Goal: Task Accomplishment & Management: Manage account settings

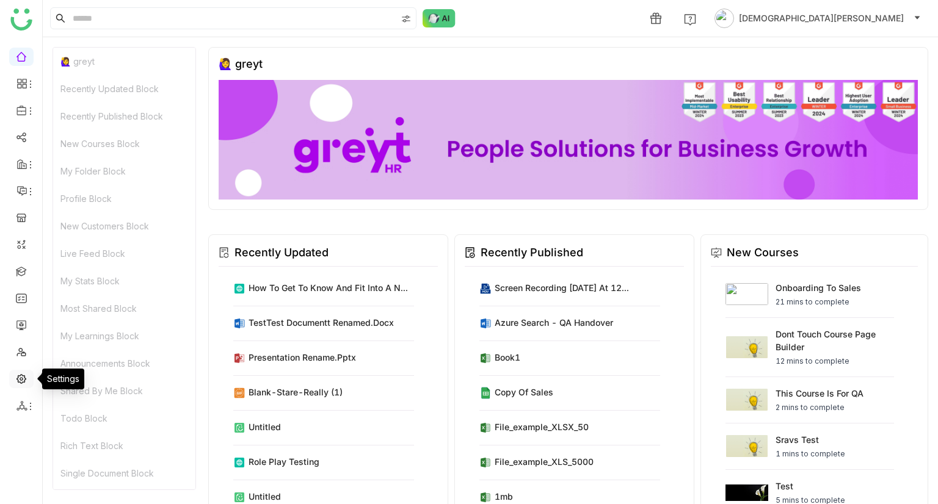
click at [24, 381] on link at bounding box center [21, 378] width 11 height 10
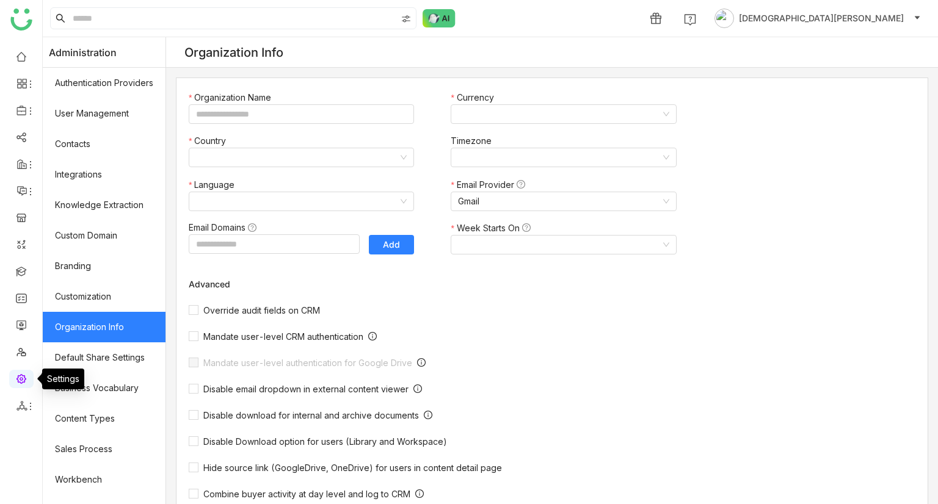
type input "*******"
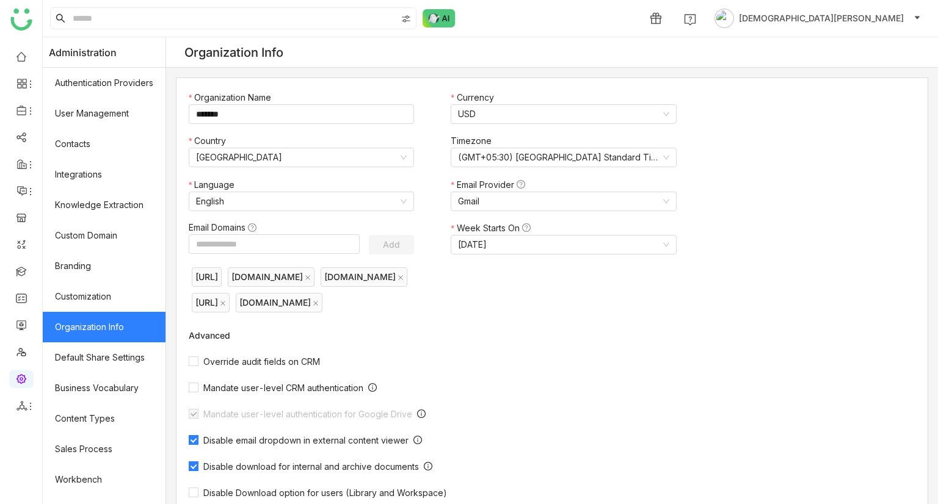
scroll to position [66, 0]
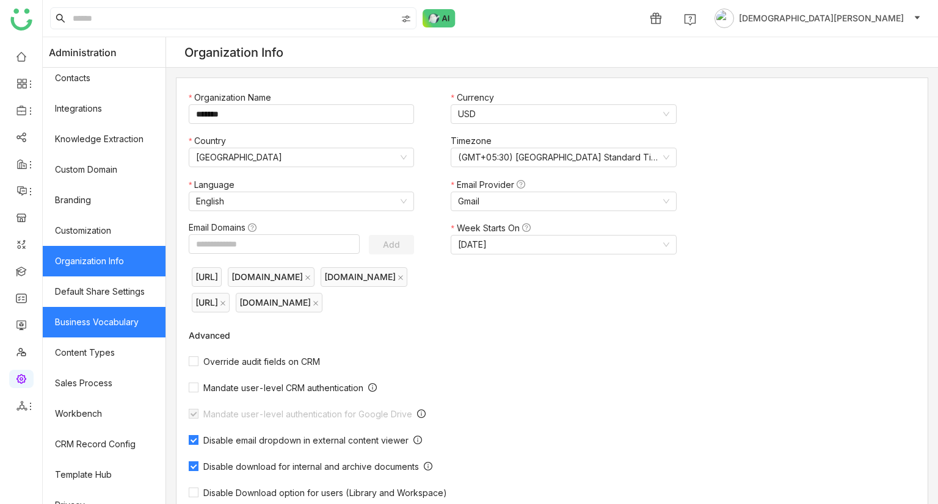
click at [105, 324] on link "Business Vocabulary" at bounding box center [104, 322] width 123 height 31
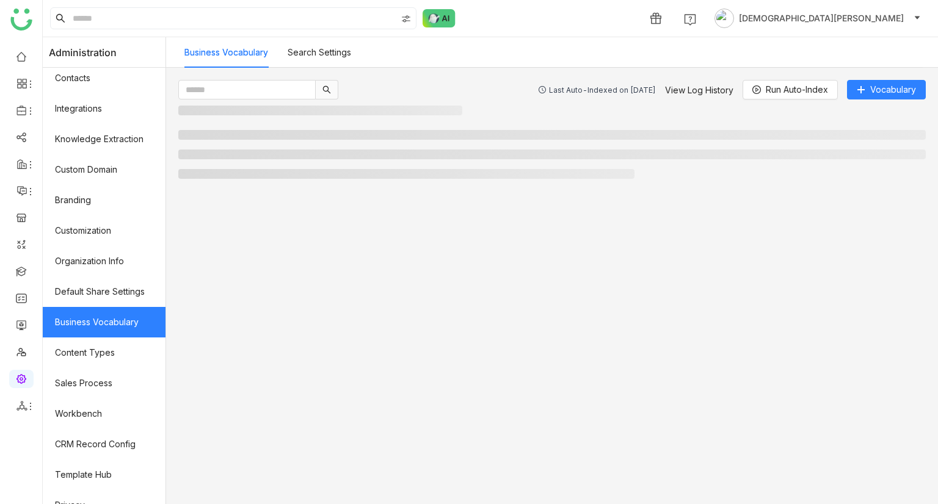
click at [105, 324] on link "Business Vocabulary" at bounding box center [104, 322] width 123 height 31
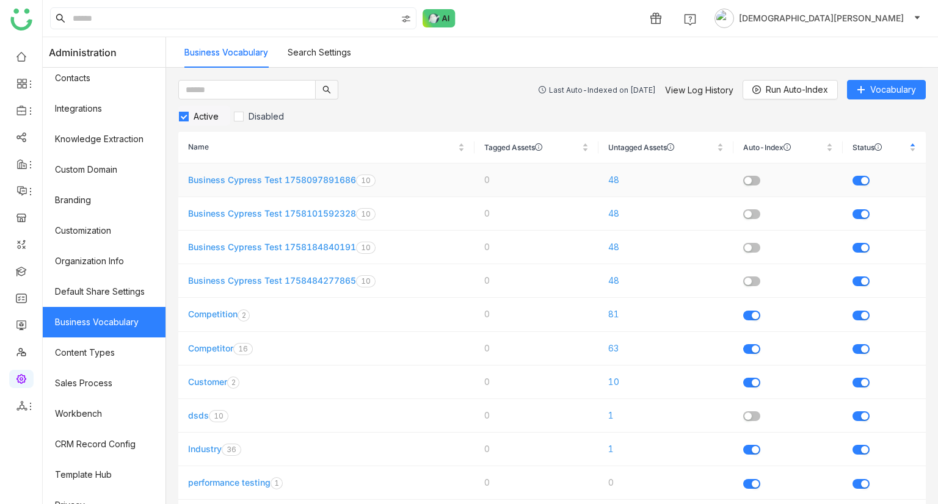
click at [282, 183] on link "Business Cypress Test 1758097891686" at bounding box center [272, 180] width 168 height 10
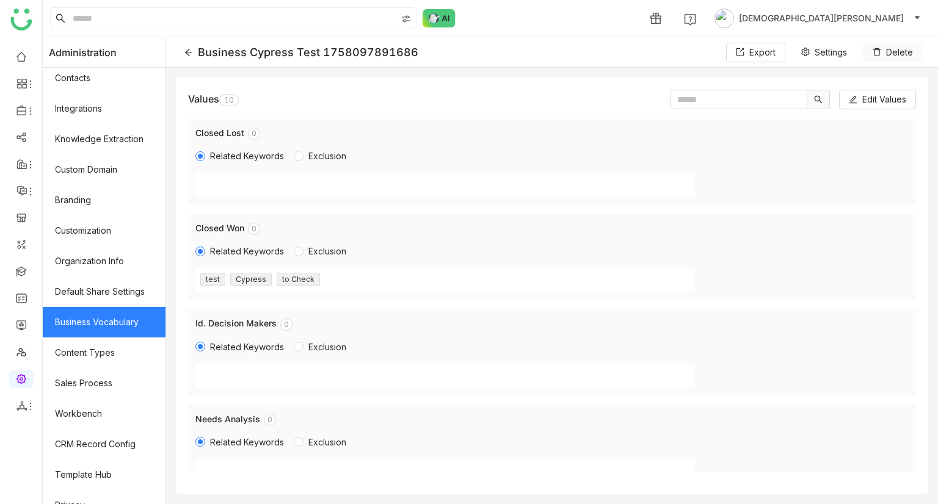
click at [899, 53] on span "Delete" at bounding box center [899, 52] width 27 height 13
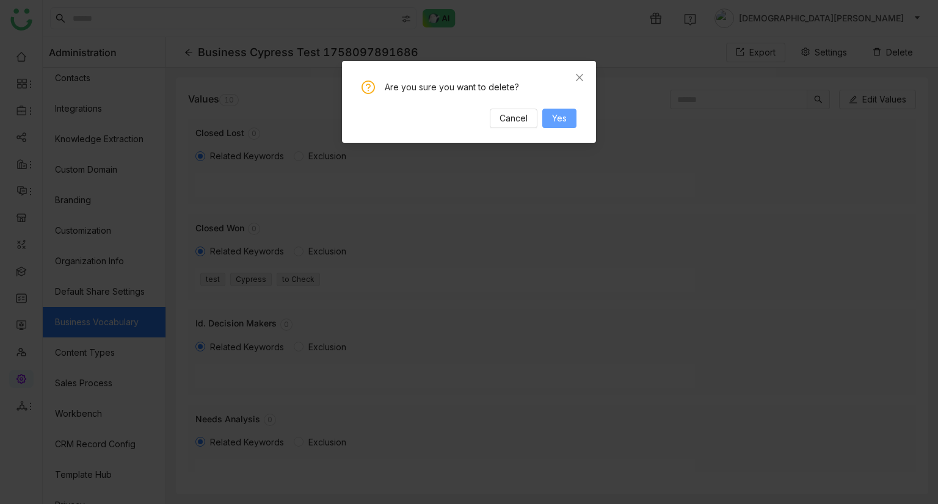
click at [559, 120] on span "Yes" at bounding box center [559, 118] width 15 height 13
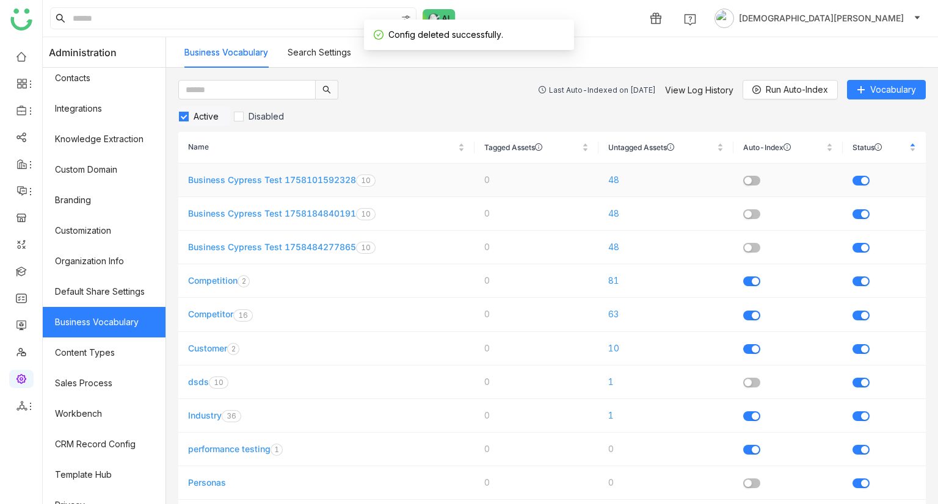
click at [266, 183] on link "Business Cypress Test 1758101592328" at bounding box center [272, 180] width 168 height 10
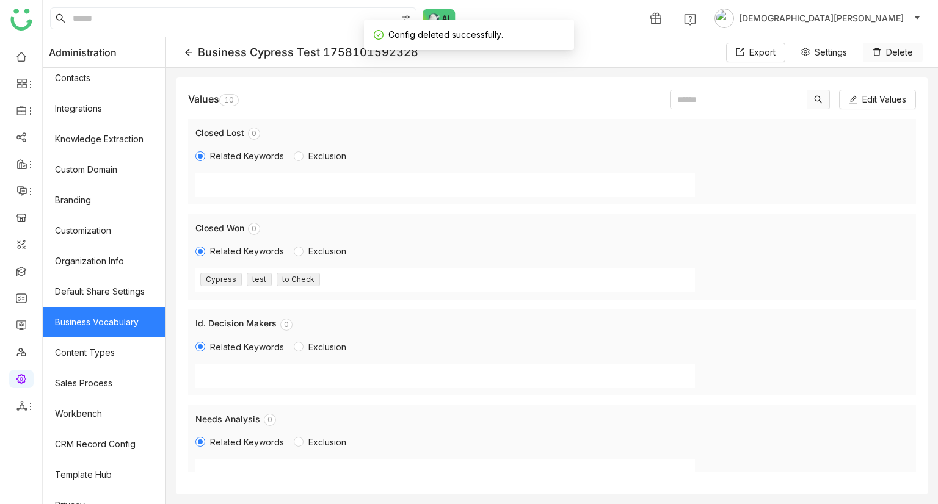
click at [896, 59] on button "Delete" at bounding box center [893, 53] width 60 height 20
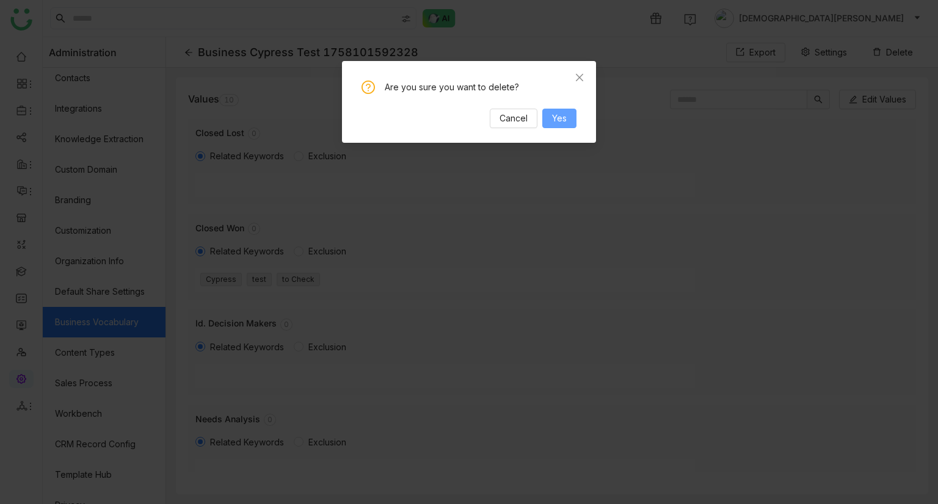
click at [562, 125] on button "Yes" at bounding box center [559, 119] width 34 height 20
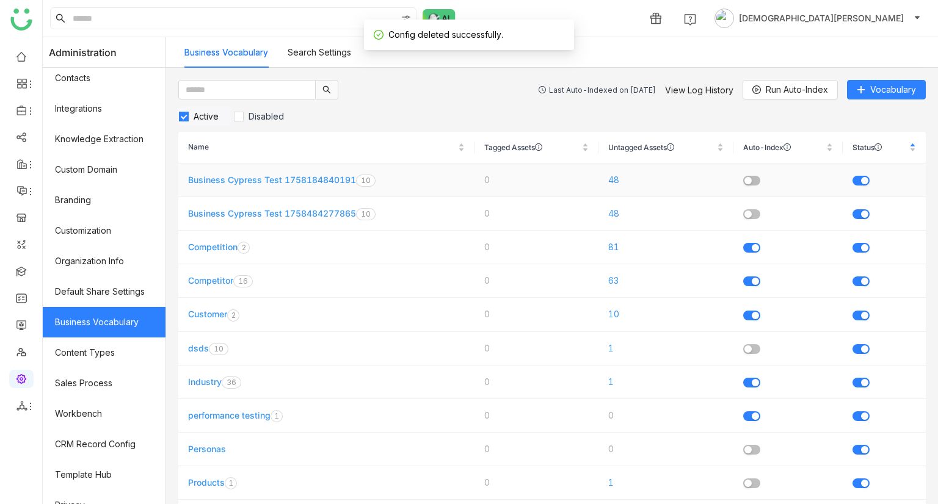
click at [274, 176] on link "Business Cypress Test 1758184840191" at bounding box center [272, 180] width 168 height 10
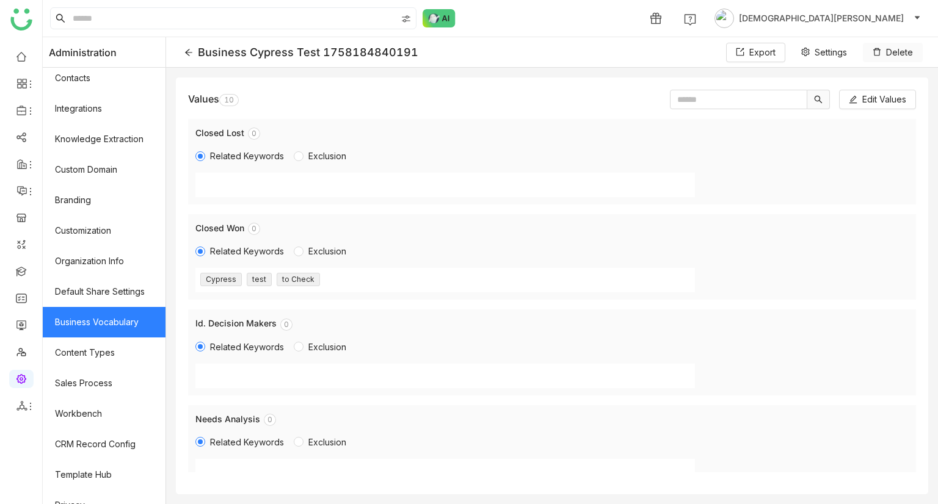
click at [884, 50] on button "Delete" at bounding box center [893, 53] width 60 height 20
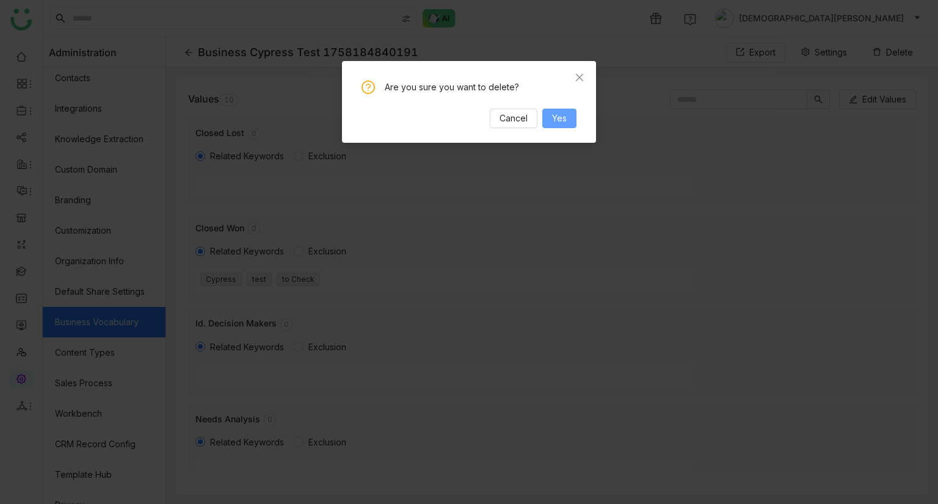
click at [563, 120] on span "Yes" at bounding box center [559, 118] width 15 height 13
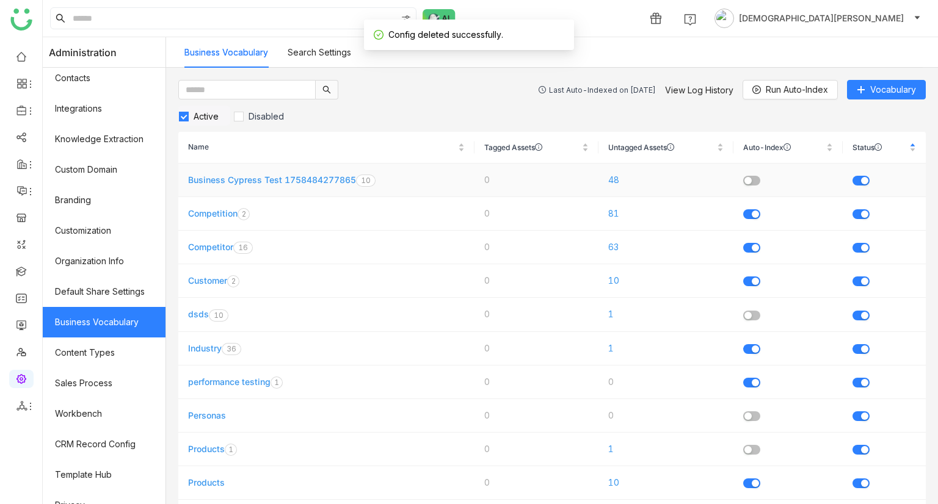
click at [283, 179] on link "Business Cypress Test 1758484277865" at bounding box center [272, 180] width 168 height 10
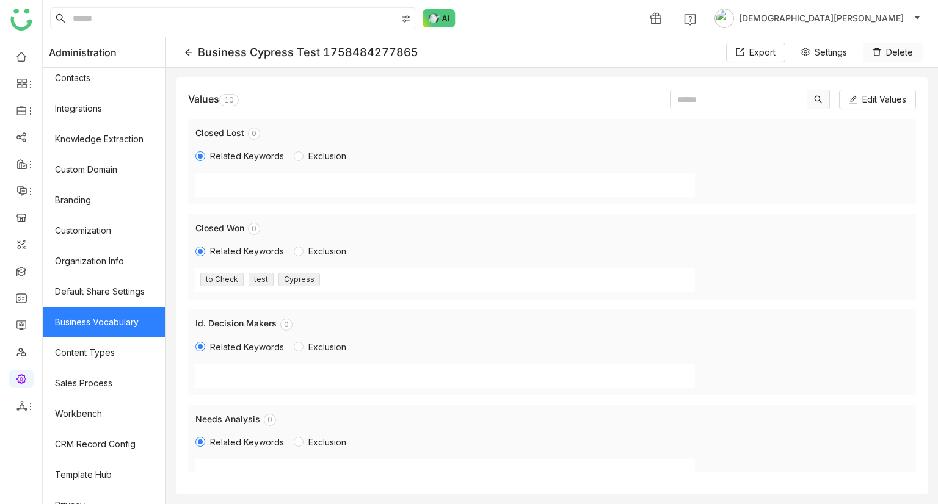
click at [893, 54] on span "Delete" at bounding box center [899, 52] width 27 height 13
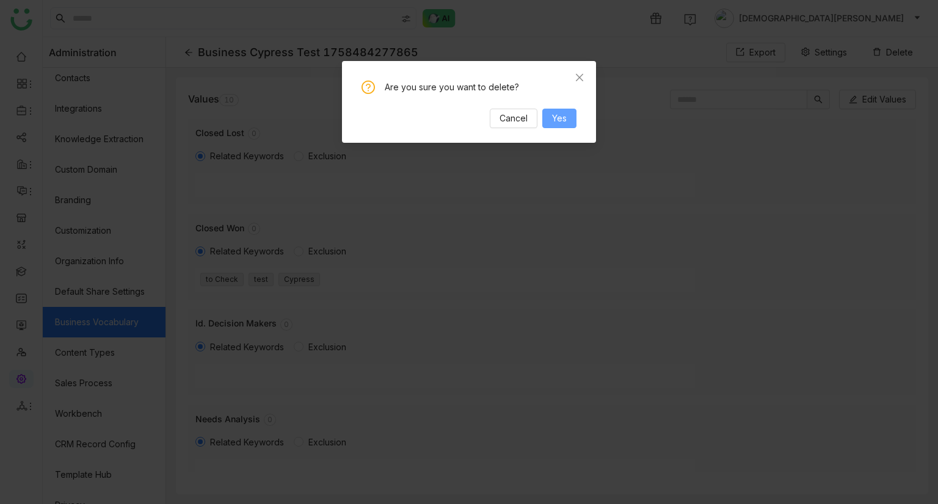
click at [550, 127] on button "Yes" at bounding box center [559, 119] width 34 height 20
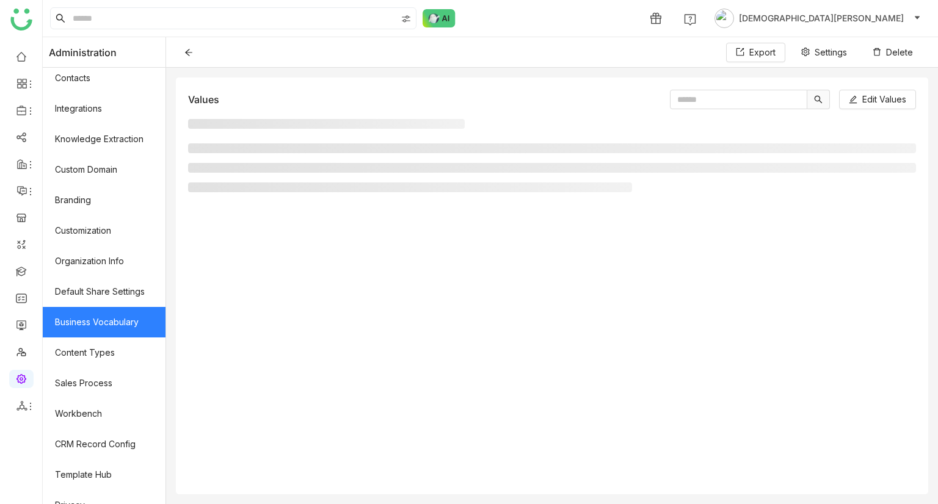
click at [193, 54] on icon at bounding box center [188, 52] width 9 height 9
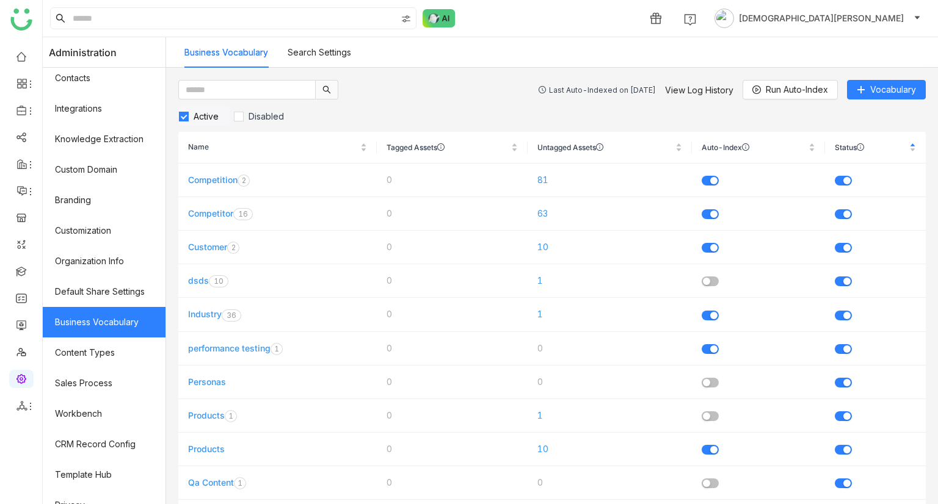
click at [346, 49] on link "Search Settings" at bounding box center [319, 52] width 63 height 10
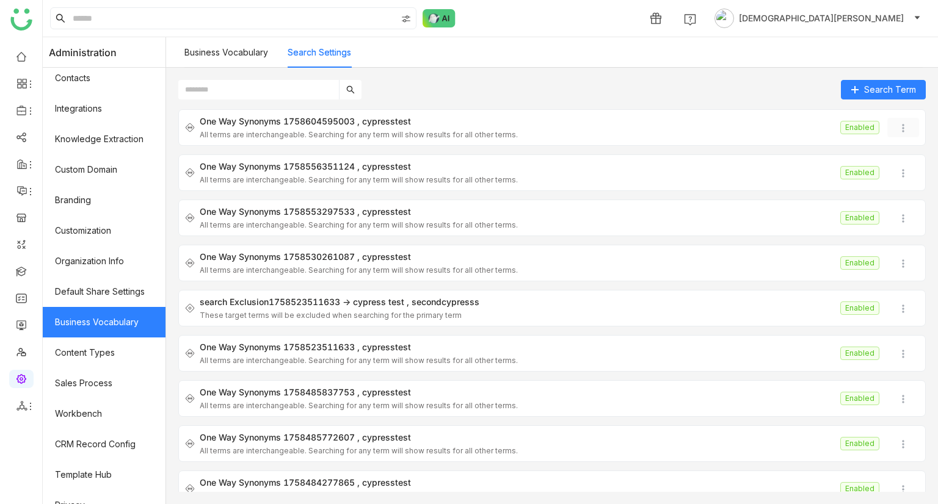
click at [897, 125] on img at bounding box center [903, 128] width 12 height 12
click at [890, 204] on span "Delete" at bounding box center [904, 198] width 38 height 13
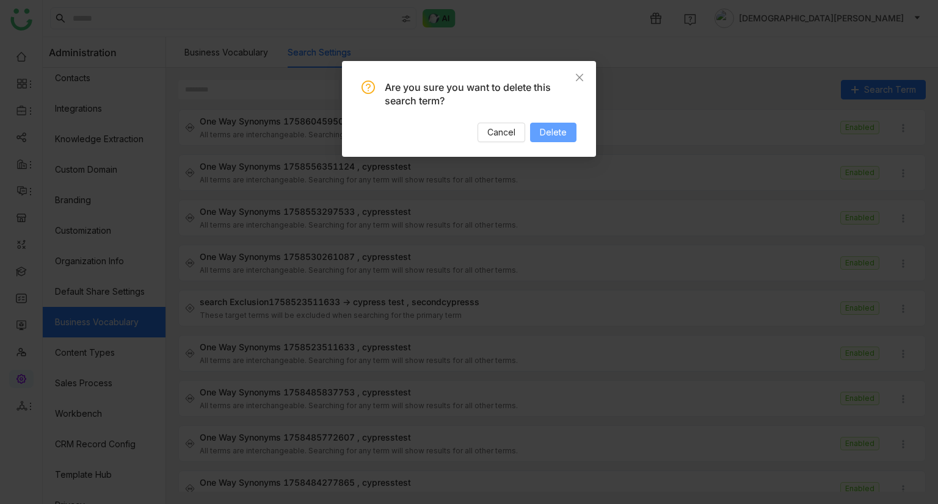
click at [558, 139] on span "Delete" at bounding box center [553, 132] width 27 height 13
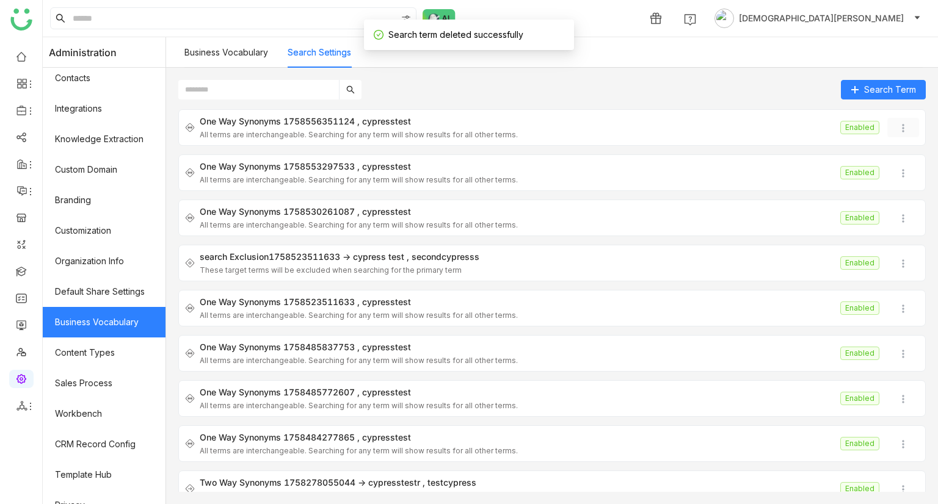
click at [897, 133] on img at bounding box center [903, 128] width 12 height 12
click at [902, 204] on span "Delete" at bounding box center [904, 198] width 38 height 13
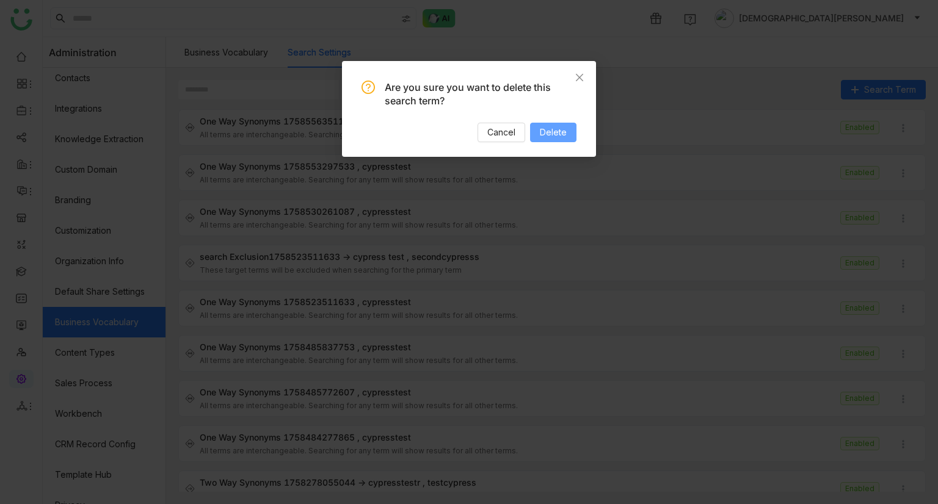
click at [556, 132] on span "Delete" at bounding box center [553, 132] width 27 height 13
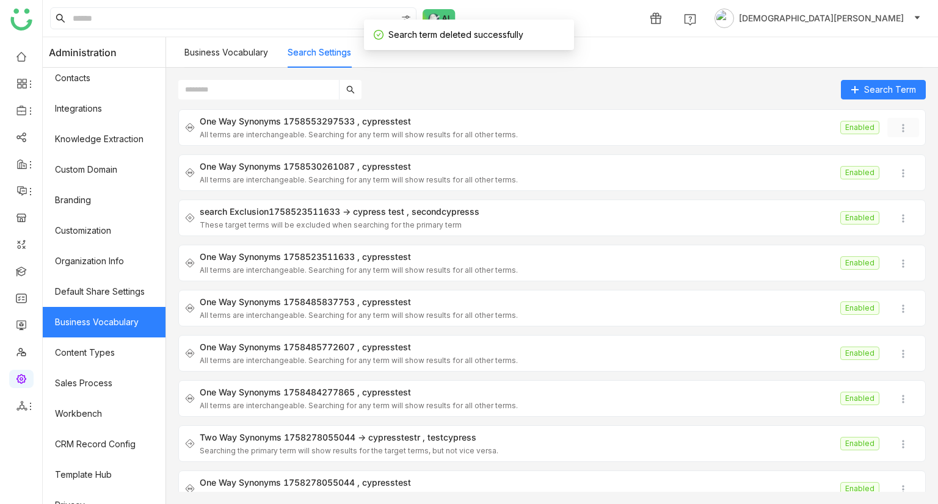
click at [897, 126] on img at bounding box center [903, 128] width 12 height 12
click at [897, 196] on span "Delete" at bounding box center [910, 199] width 27 height 10
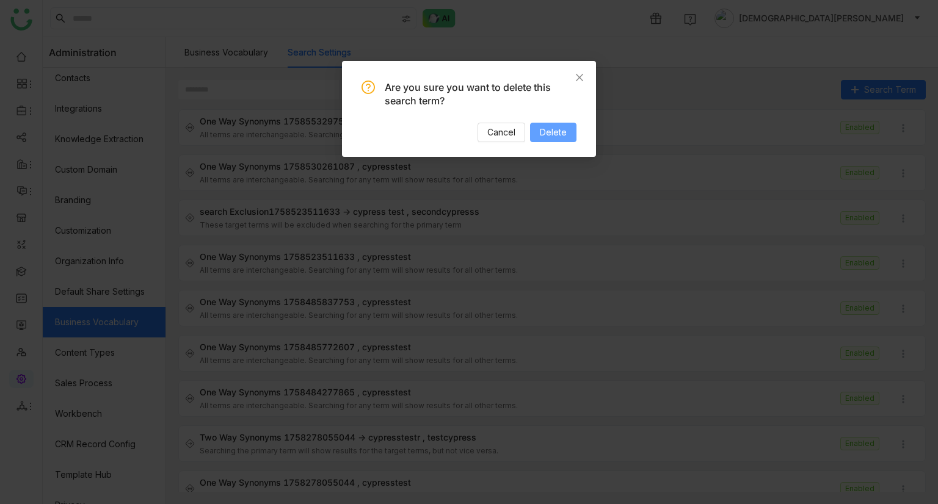
click at [565, 130] on span "Delete" at bounding box center [553, 132] width 27 height 13
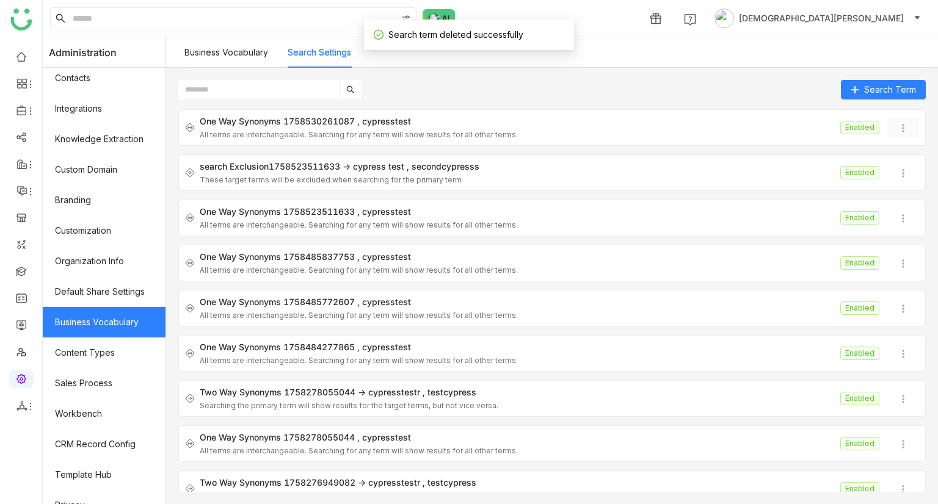
click at [899, 124] on img at bounding box center [903, 128] width 12 height 12
click at [894, 194] on span "Delete" at bounding box center [904, 198] width 38 height 13
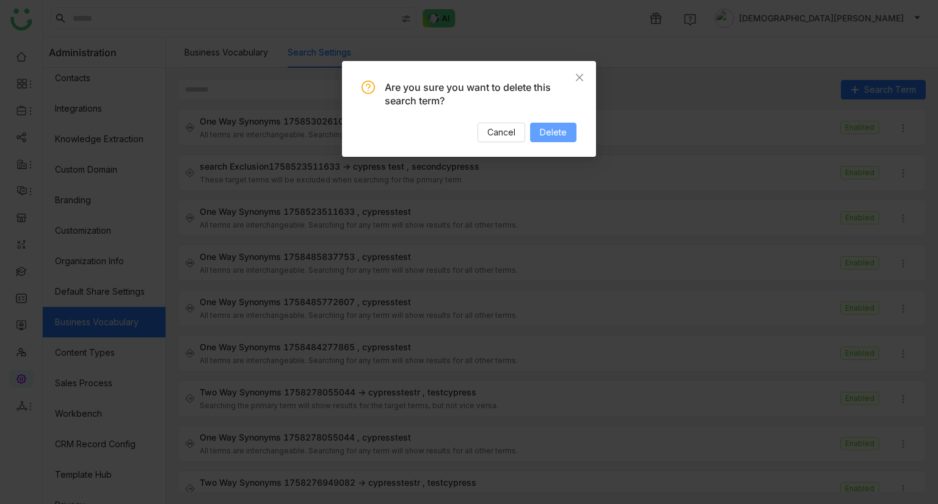
click at [559, 140] on button "Delete" at bounding box center [553, 133] width 46 height 20
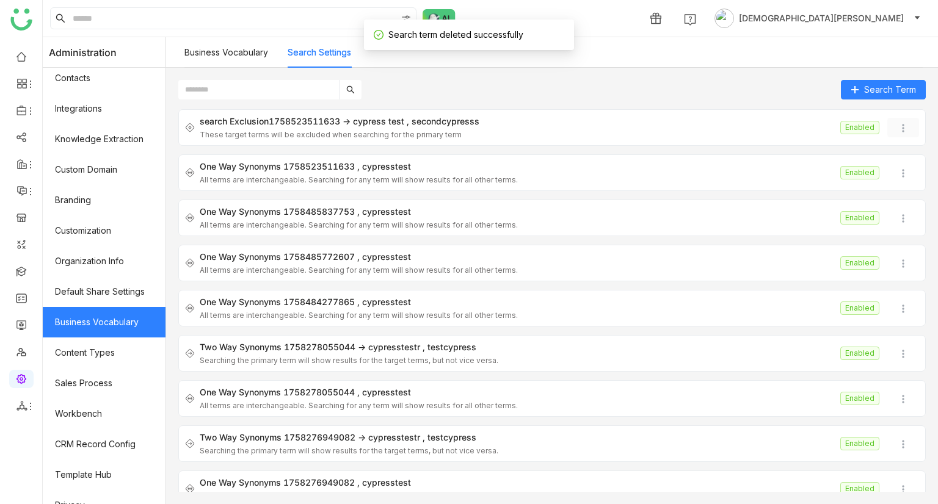
click at [897, 131] on img at bounding box center [903, 128] width 12 height 12
click at [895, 199] on span "Delete" at bounding box center [904, 198] width 38 height 13
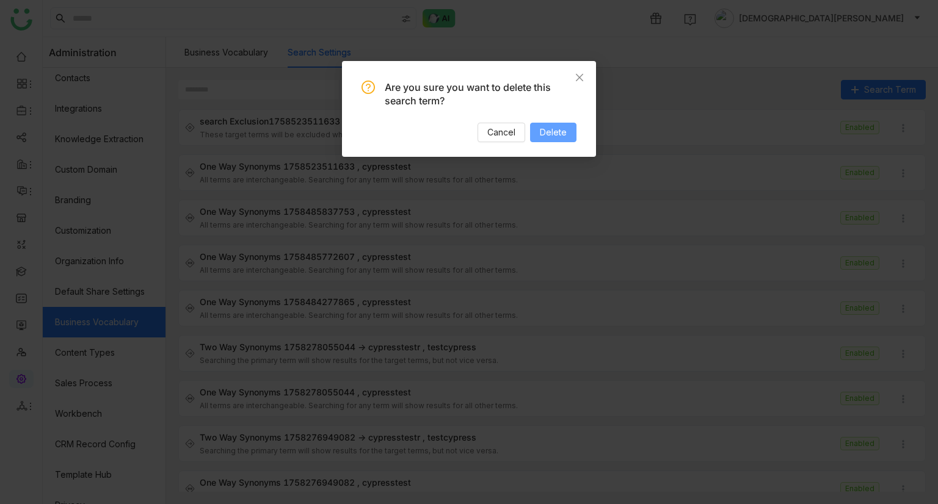
click at [542, 136] on span "Delete" at bounding box center [553, 132] width 27 height 13
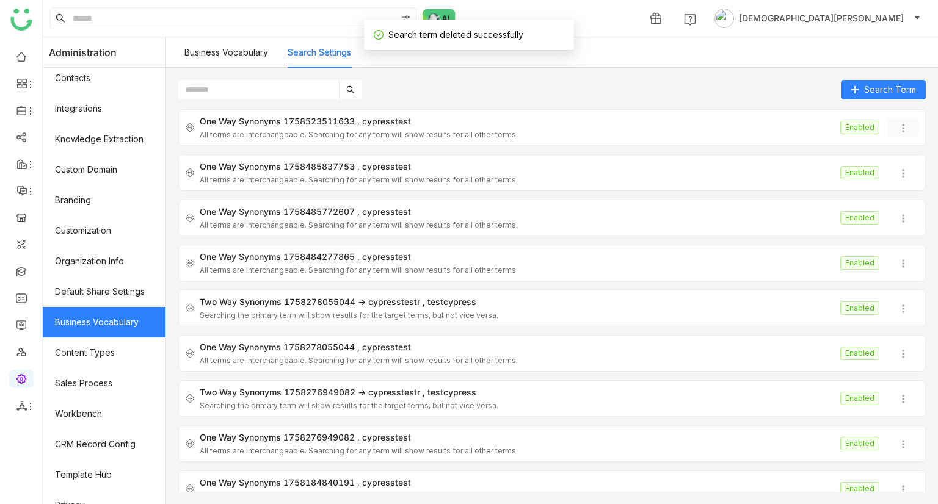
click at [897, 126] on img at bounding box center [903, 128] width 12 height 12
click at [890, 198] on icon at bounding box center [889, 198] width 9 height 9
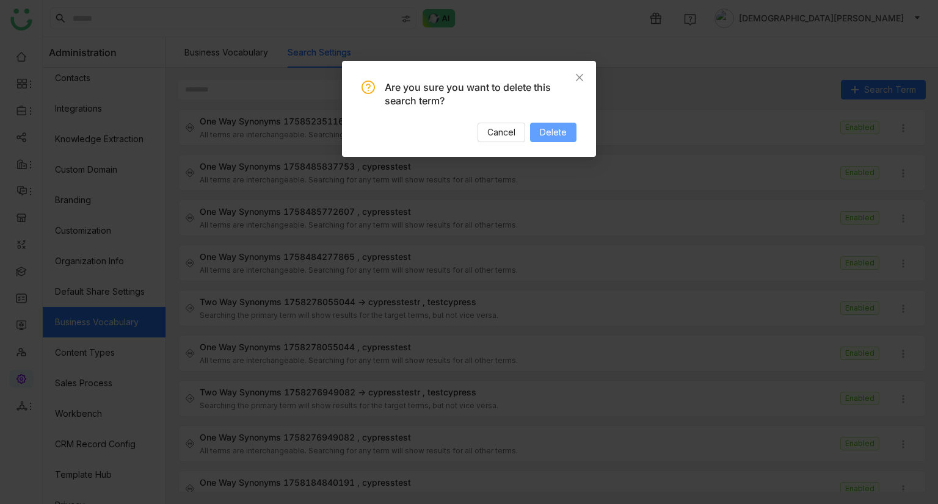
click at [545, 128] on span "Delete" at bounding box center [553, 132] width 27 height 13
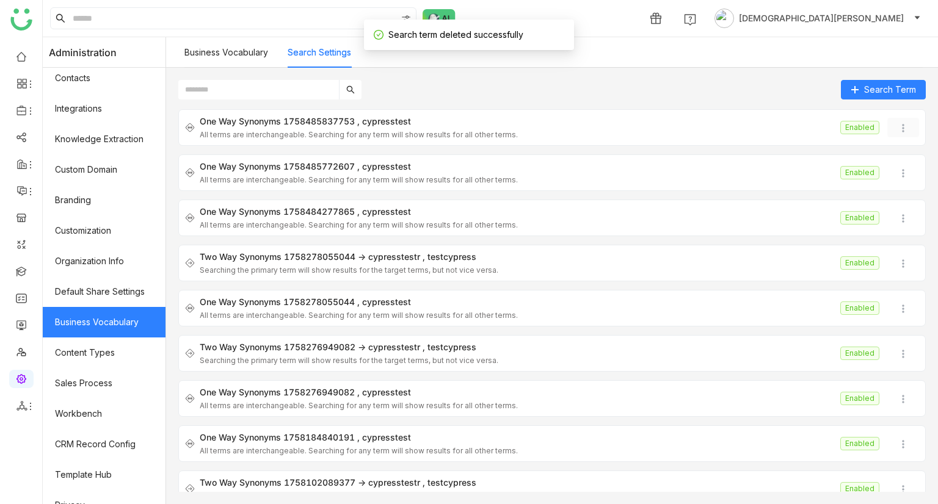
click at [897, 131] on img at bounding box center [903, 128] width 12 height 12
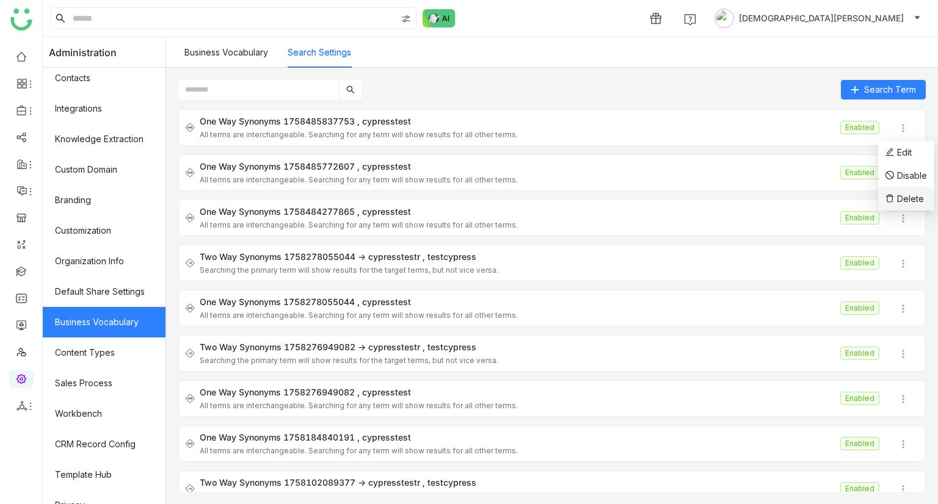
click at [896, 197] on span "Delete" at bounding box center [904, 198] width 38 height 13
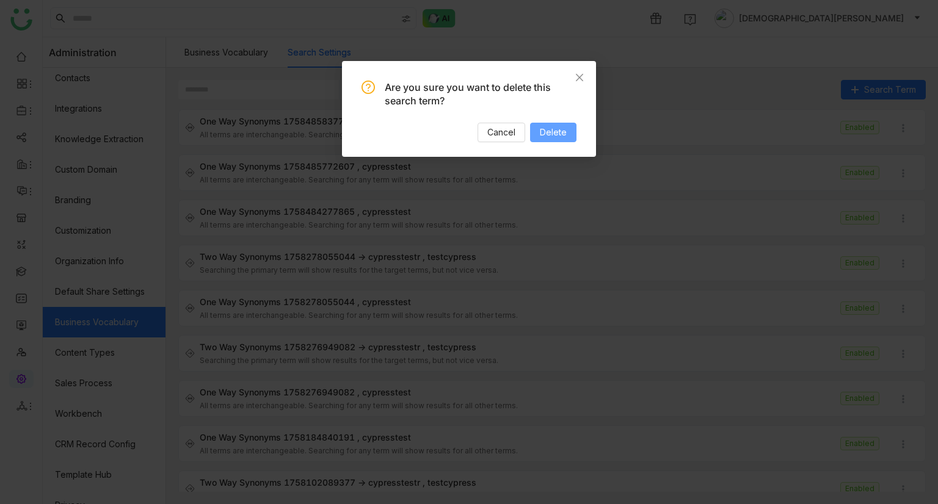
click at [553, 130] on span "Delete" at bounding box center [553, 132] width 27 height 13
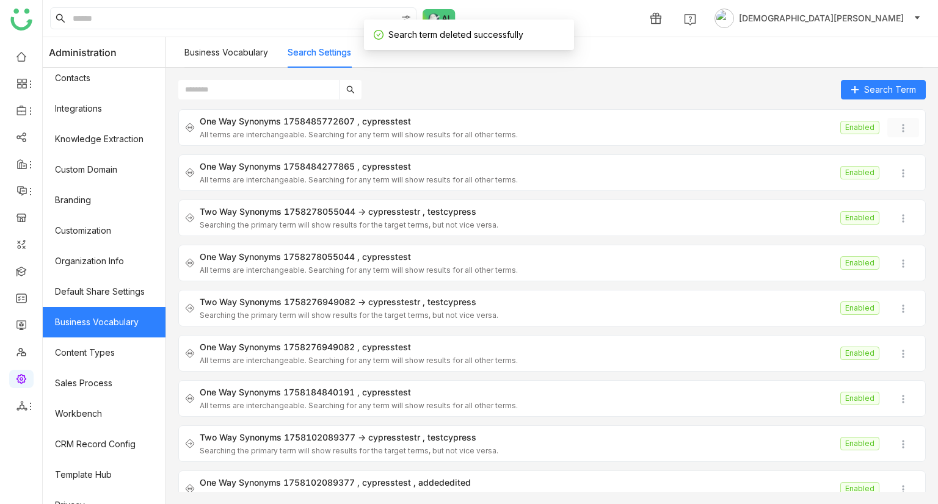
click at [897, 131] on img at bounding box center [903, 128] width 12 height 12
click at [900, 191] on li "Delete" at bounding box center [906, 198] width 56 height 23
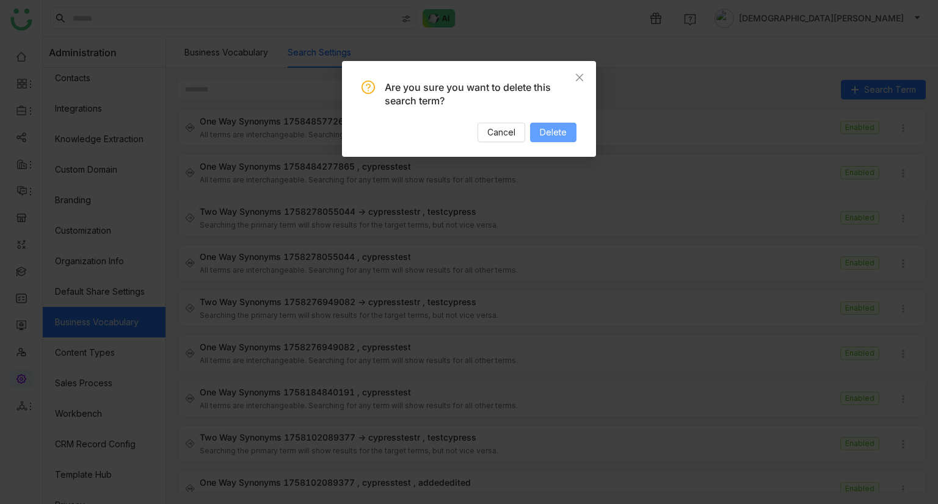
click at [549, 131] on span "Delete" at bounding box center [553, 132] width 27 height 13
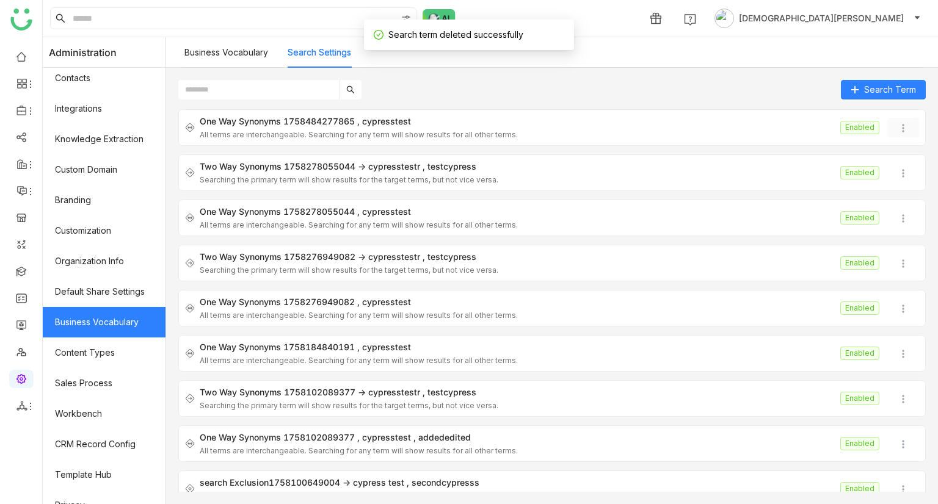
click at [897, 130] on img at bounding box center [903, 128] width 12 height 12
click at [899, 195] on span "Delete" at bounding box center [910, 199] width 27 height 10
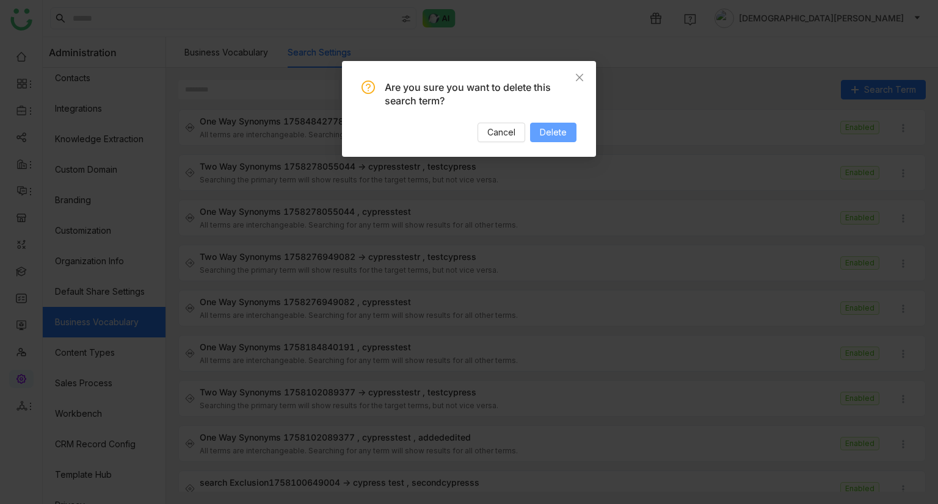
click at [558, 132] on span "Delete" at bounding box center [553, 132] width 27 height 13
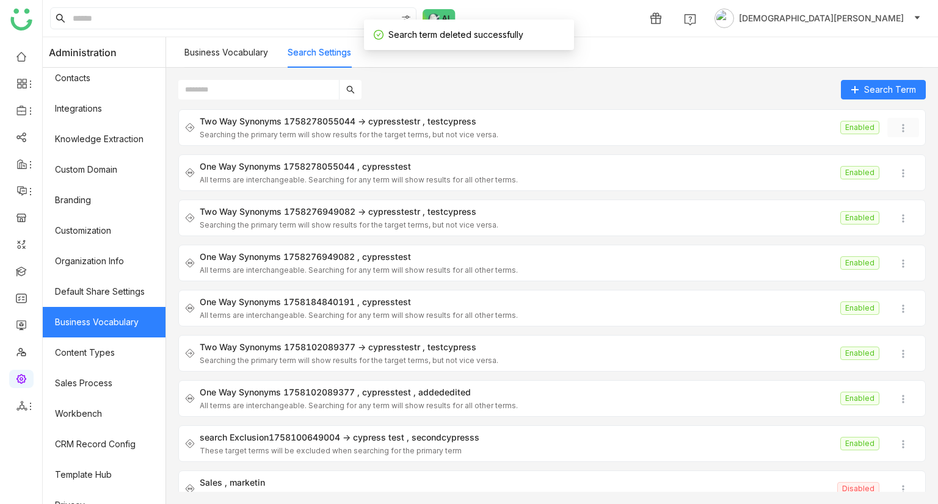
click at [897, 131] on img at bounding box center [903, 128] width 12 height 12
click at [899, 191] on li "Delete" at bounding box center [906, 198] width 56 height 23
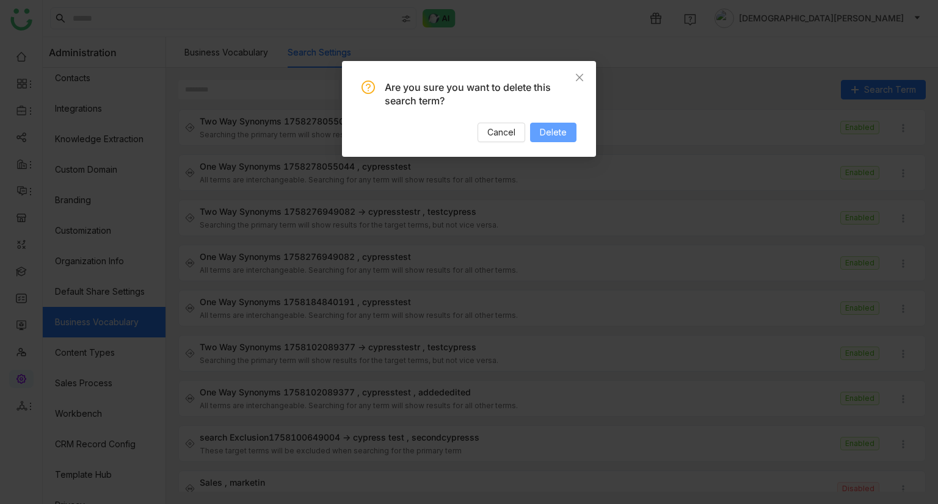
click at [551, 137] on span "Delete" at bounding box center [553, 132] width 27 height 13
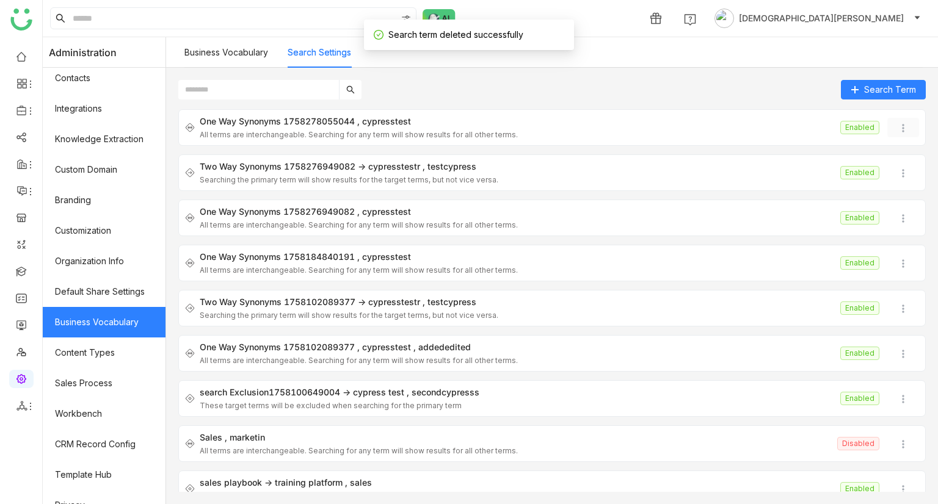
click at [897, 125] on img at bounding box center [903, 128] width 12 height 12
click at [895, 198] on span "Delete" at bounding box center [904, 198] width 38 height 13
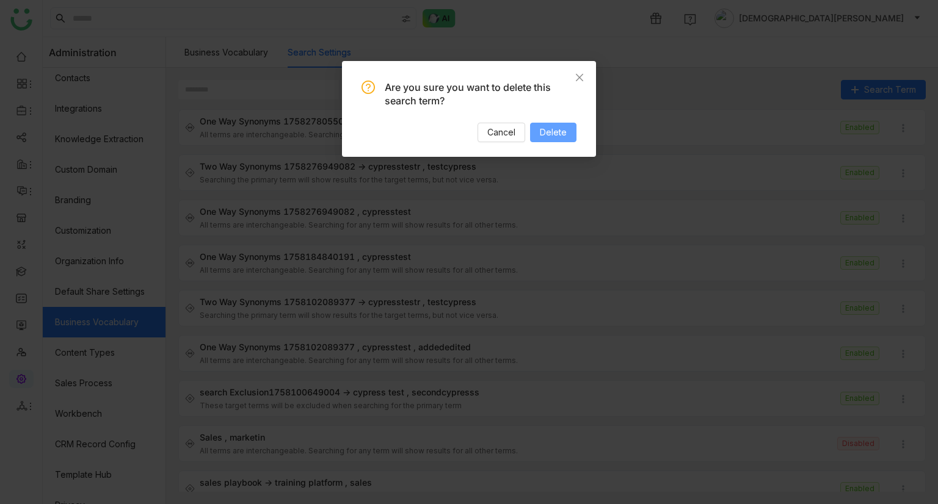
click at [552, 135] on span "Delete" at bounding box center [553, 132] width 27 height 13
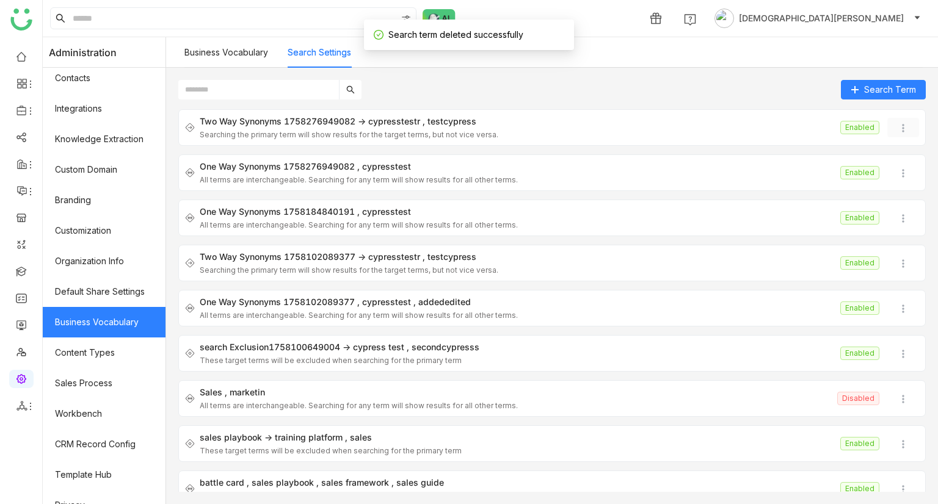
click at [897, 130] on img at bounding box center [903, 128] width 12 height 12
click at [888, 198] on icon at bounding box center [889, 198] width 9 height 9
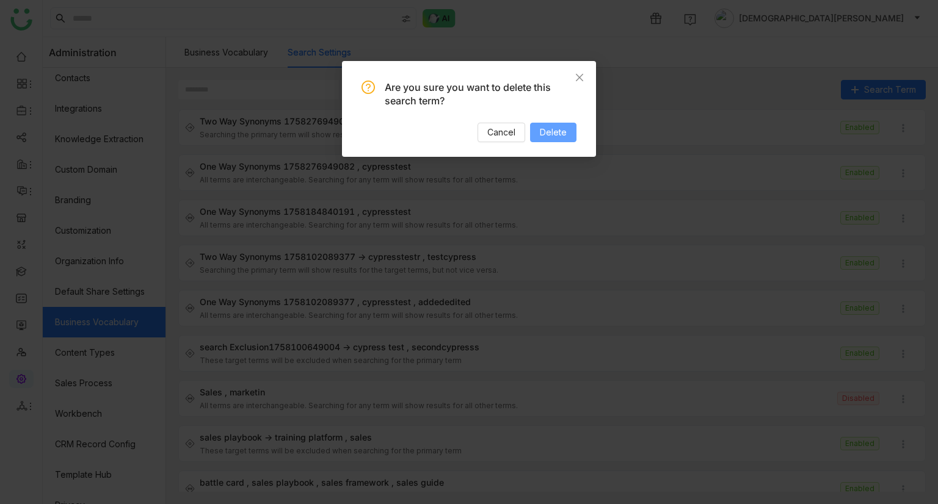
click at [535, 125] on button "Delete" at bounding box center [553, 133] width 46 height 20
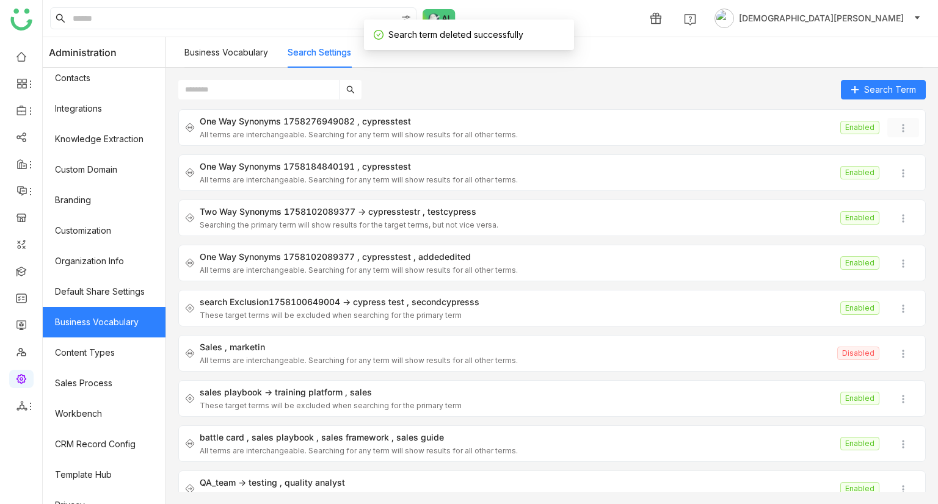
click at [901, 122] on button at bounding box center [903, 128] width 32 height 20
click at [900, 204] on span "Delete" at bounding box center [904, 198] width 38 height 13
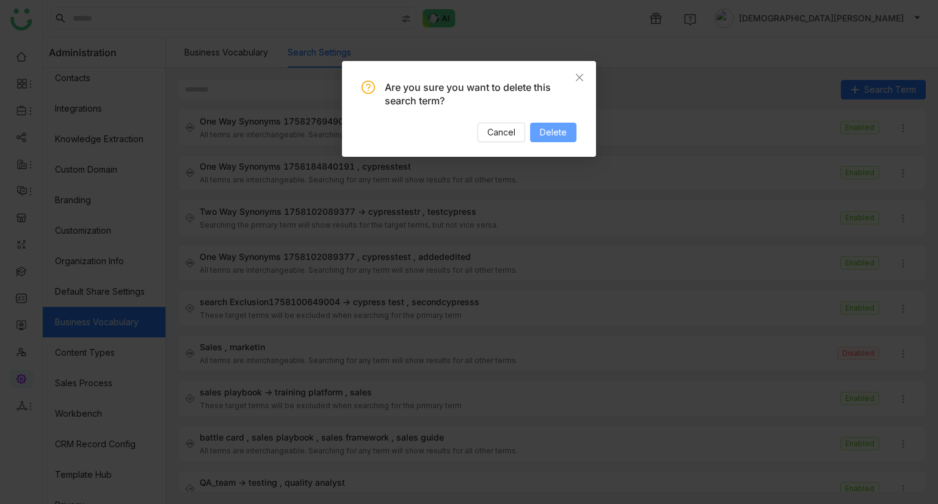
click at [553, 132] on span "Delete" at bounding box center [553, 132] width 27 height 13
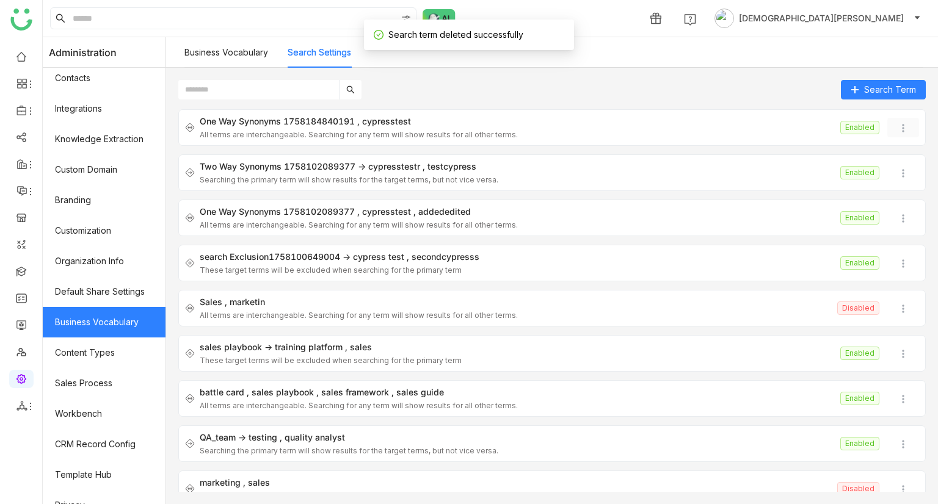
click at [897, 134] on img at bounding box center [903, 128] width 12 height 12
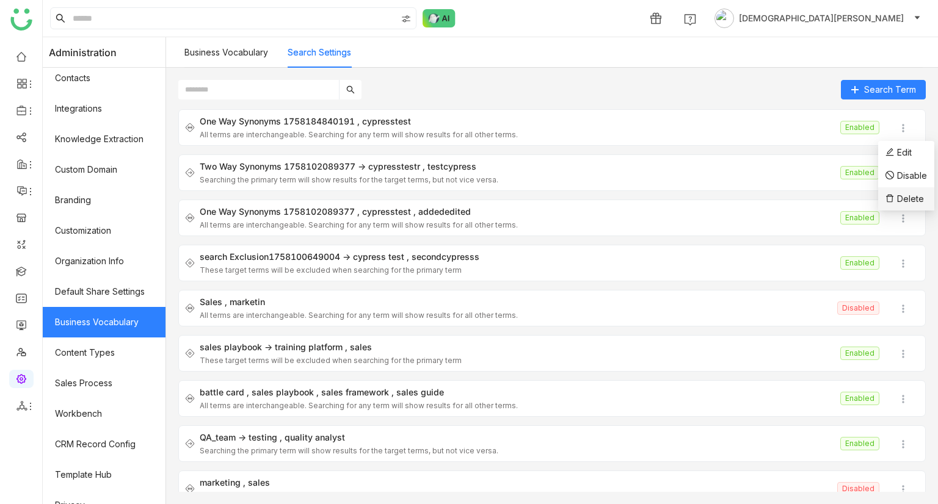
click at [923, 200] on span "Delete" at bounding box center [910, 199] width 27 height 10
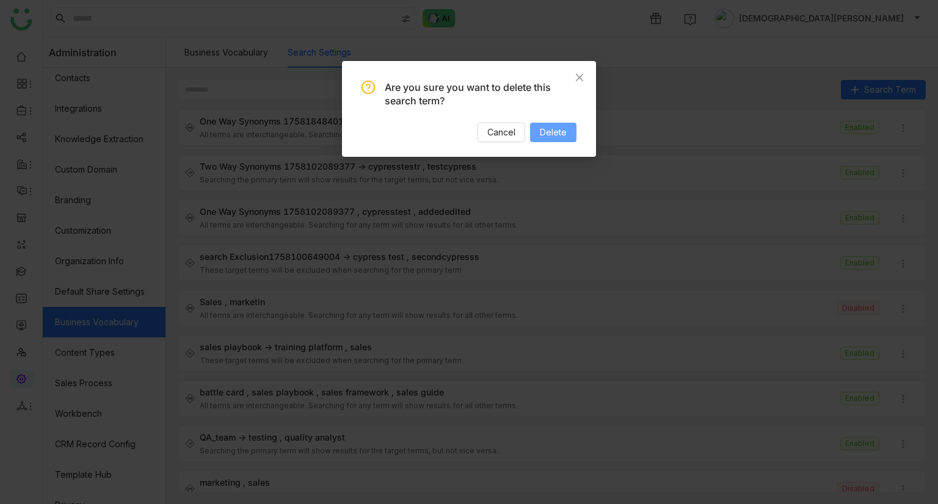
click at [543, 136] on span "Delete" at bounding box center [553, 132] width 27 height 13
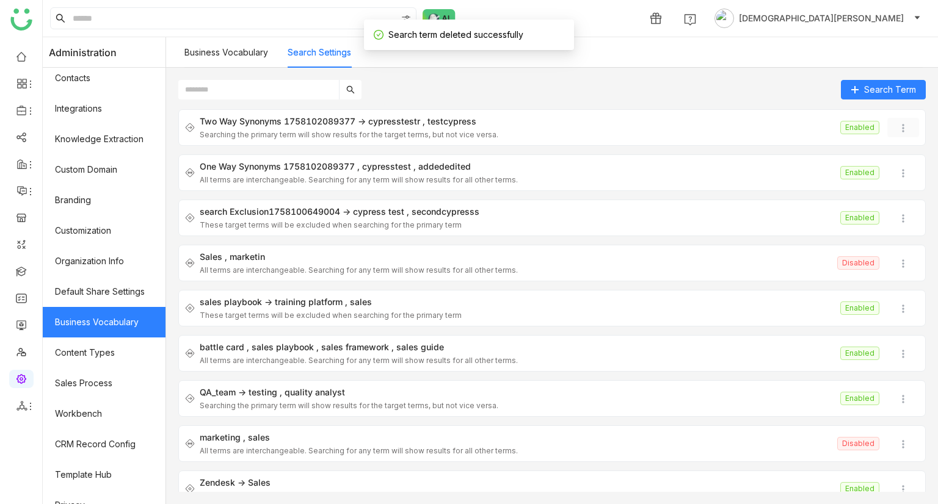
click at [897, 129] on img at bounding box center [903, 128] width 12 height 12
click at [896, 192] on span "Delete" at bounding box center [904, 198] width 38 height 13
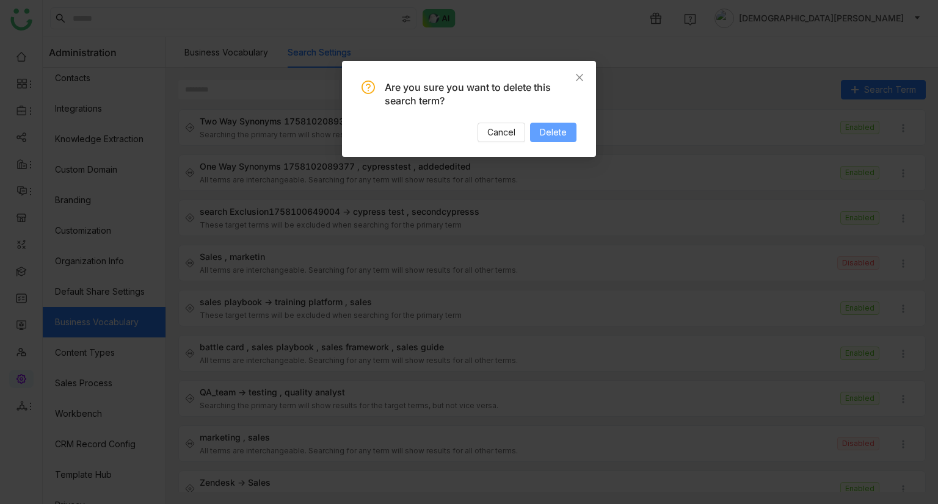
click at [568, 131] on button "Delete" at bounding box center [553, 133] width 46 height 20
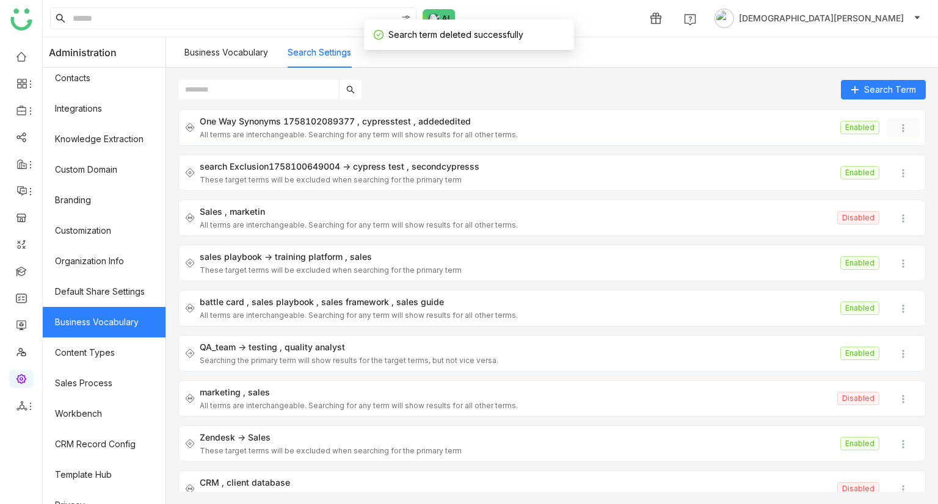
click at [897, 131] on img at bounding box center [903, 128] width 12 height 12
click at [901, 196] on span "Delete" at bounding box center [910, 199] width 27 height 10
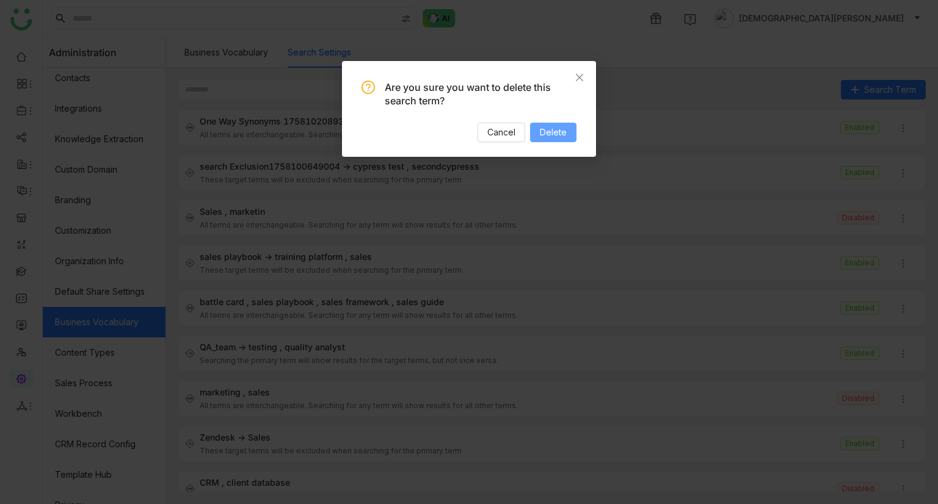
click at [555, 137] on span "Delete" at bounding box center [553, 132] width 27 height 13
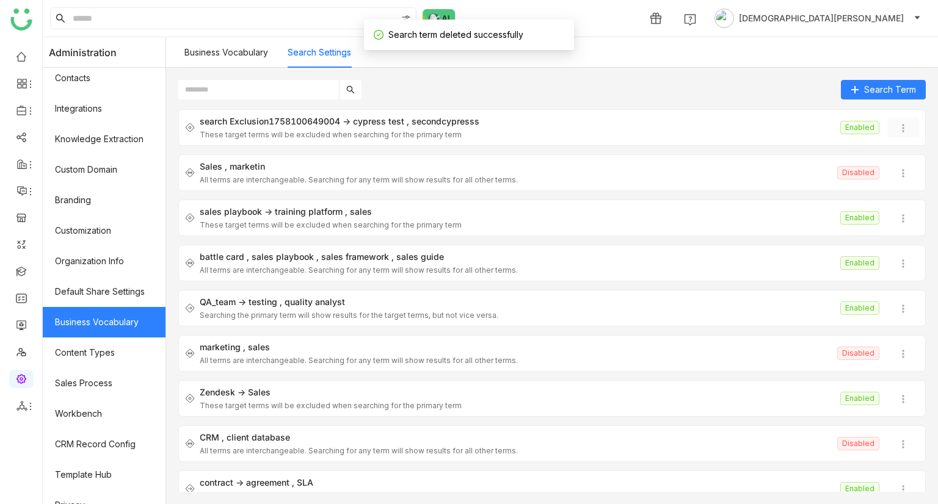
click at [897, 128] on img at bounding box center [903, 128] width 12 height 12
click at [897, 195] on span "Delete" at bounding box center [910, 199] width 27 height 10
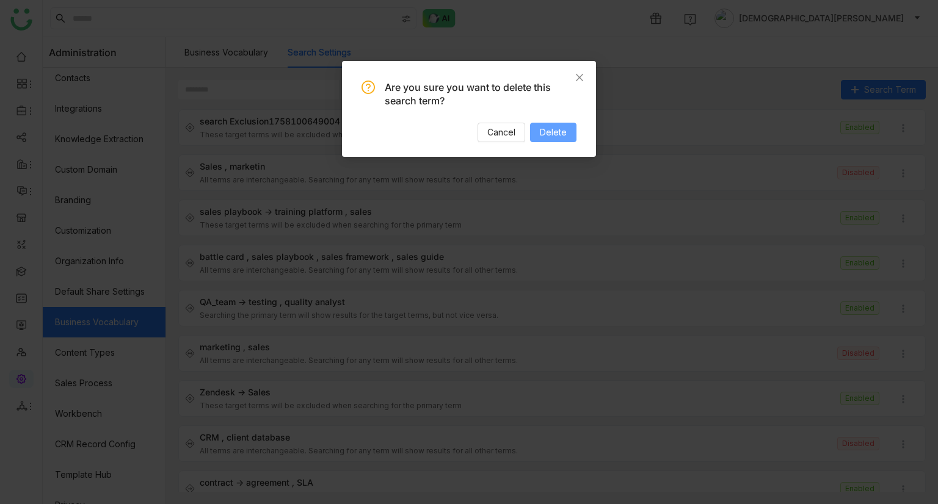
click at [548, 126] on span "Delete" at bounding box center [553, 132] width 27 height 13
